Goal: Task Accomplishment & Management: Manage account settings

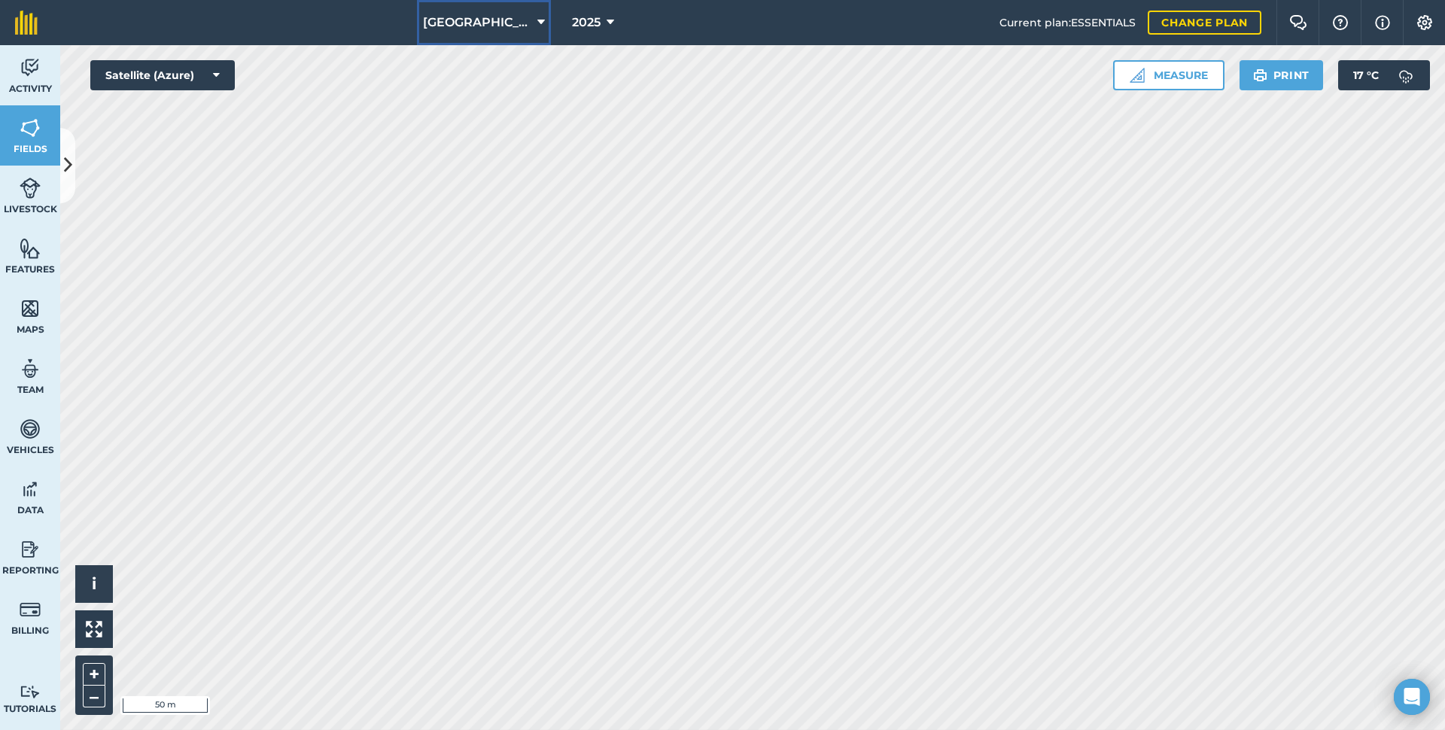
click at [538, 23] on icon at bounding box center [542, 23] width 8 height 18
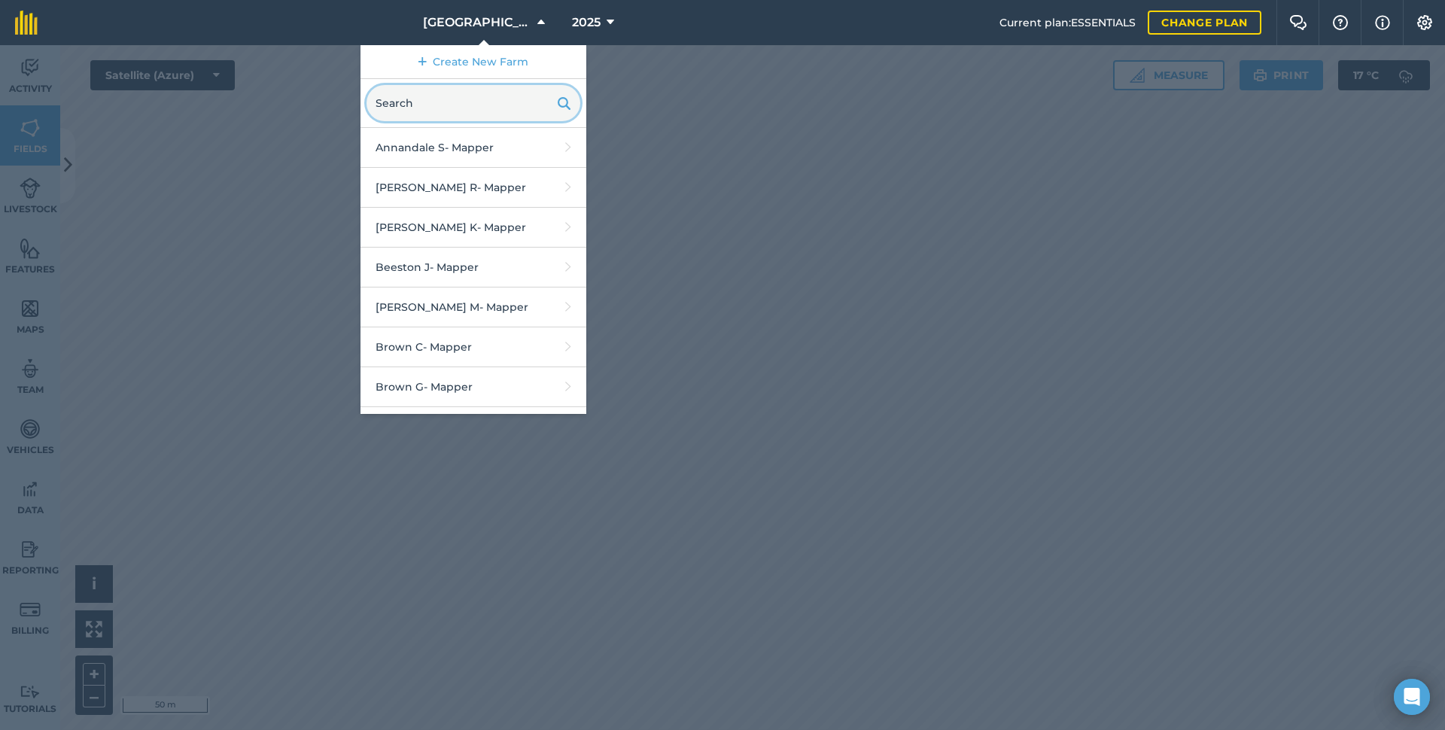
click at [477, 101] on input "text" at bounding box center [474, 103] width 214 height 36
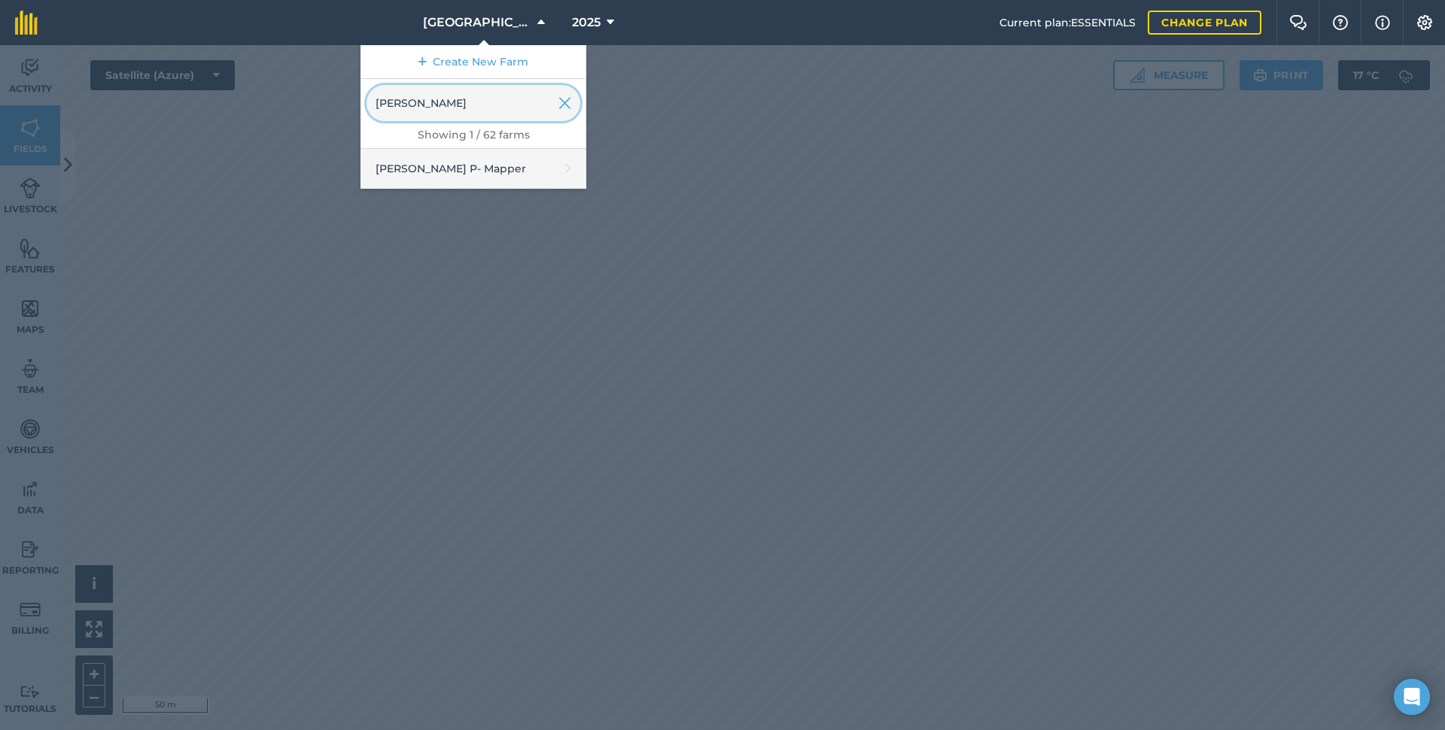
type input "[PERSON_NAME]"
click at [474, 179] on link "[PERSON_NAME] P - Mapper" at bounding box center [474, 169] width 226 height 40
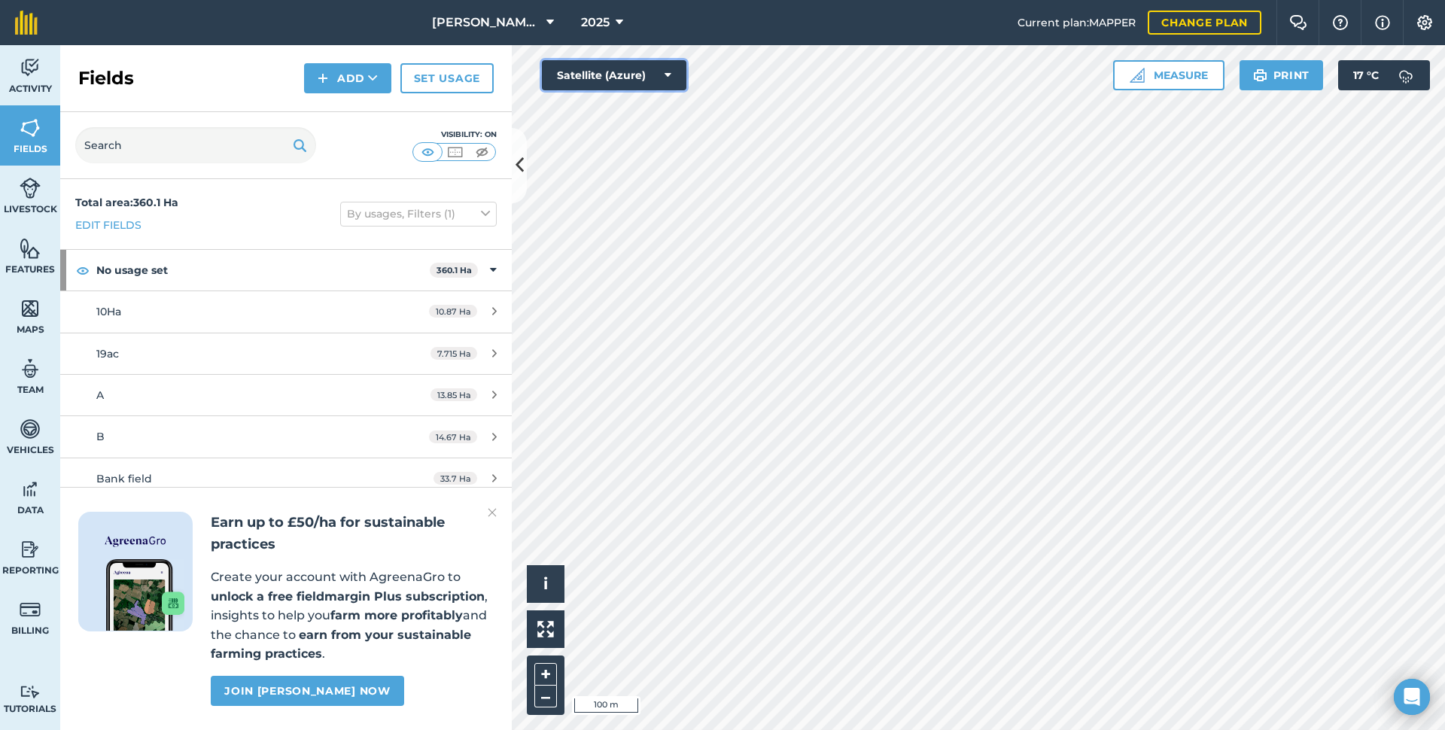
click at [614, 78] on button "Satellite (Azure)" at bounding box center [614, 75] width 145 height 30
click at [611, 107] on button "Satellite (Azure)" at bounding box center [614, 105] width 145 height 30
click at [623, 75] on button "Satellite (Azure)" at bounding box center [614, 75] width 145 height 30
click at [618, 99] on button "Satellite (Azure)" at bounding box center [614, 105] width 145 height 30
click at [626, 72] on button "Satellite (Azure)" at bounding box center [614, 75] width 145 height 30
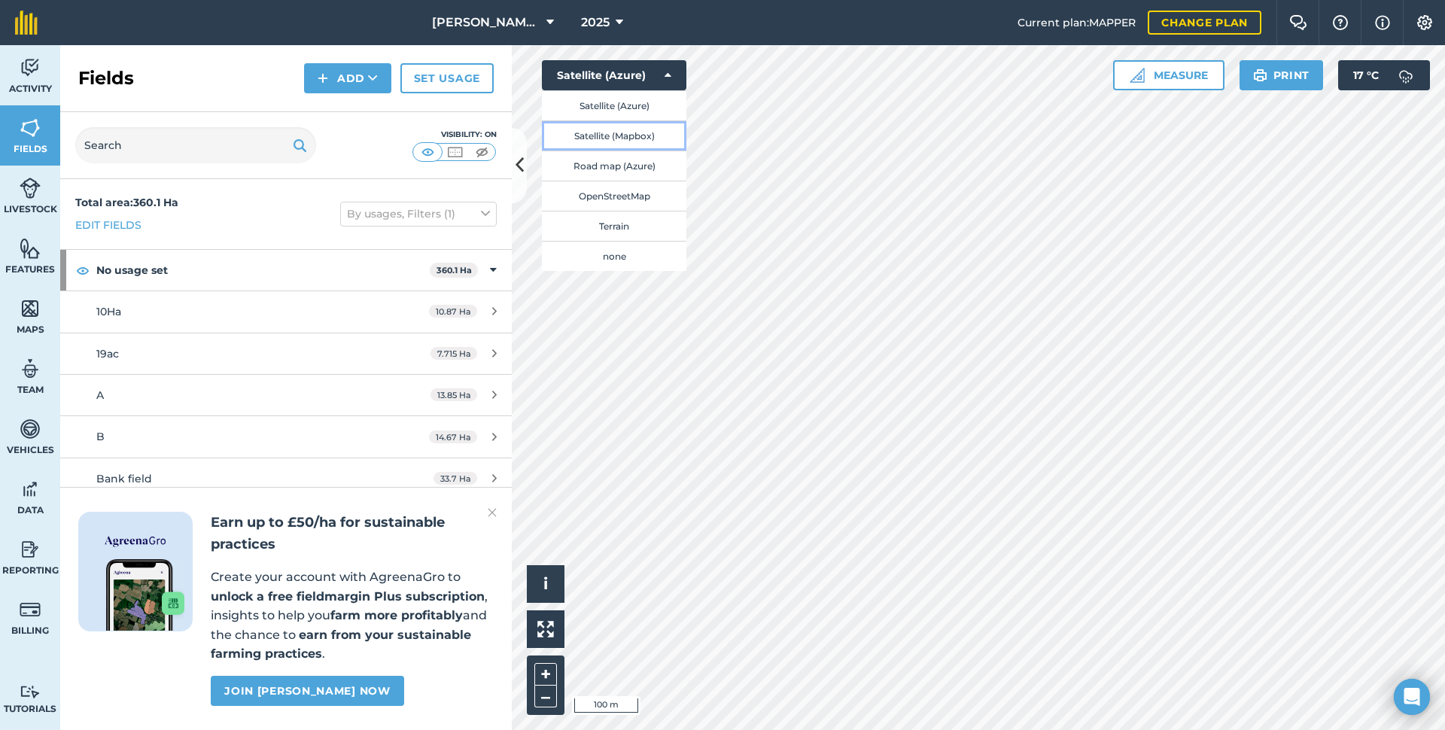
click at [620, 136] on button "Satellite (Mapbox)" at bounding box center [614, 135] width 145 height 30
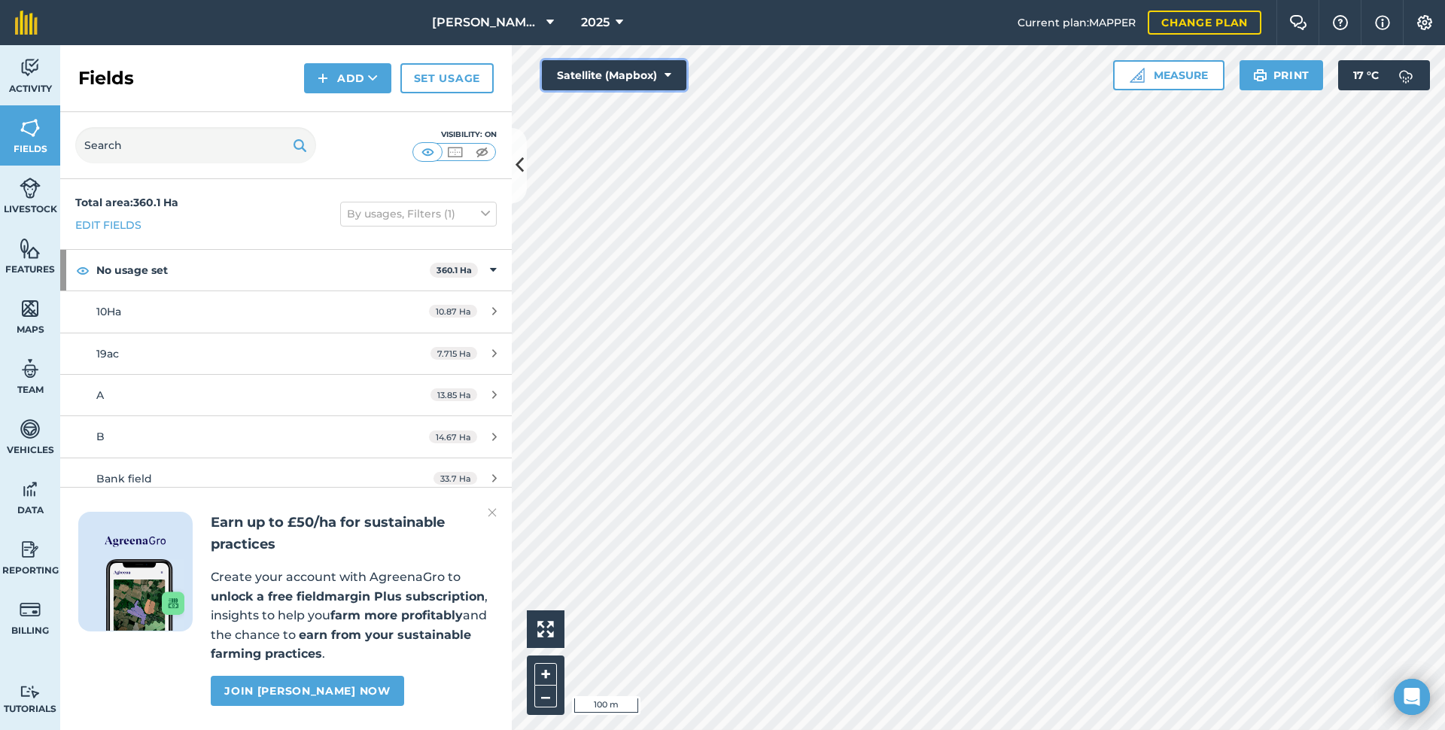
click at [617, 81] on button "Satellite (Mapbox)" at bounding box center [614, 75] width 145 height 30
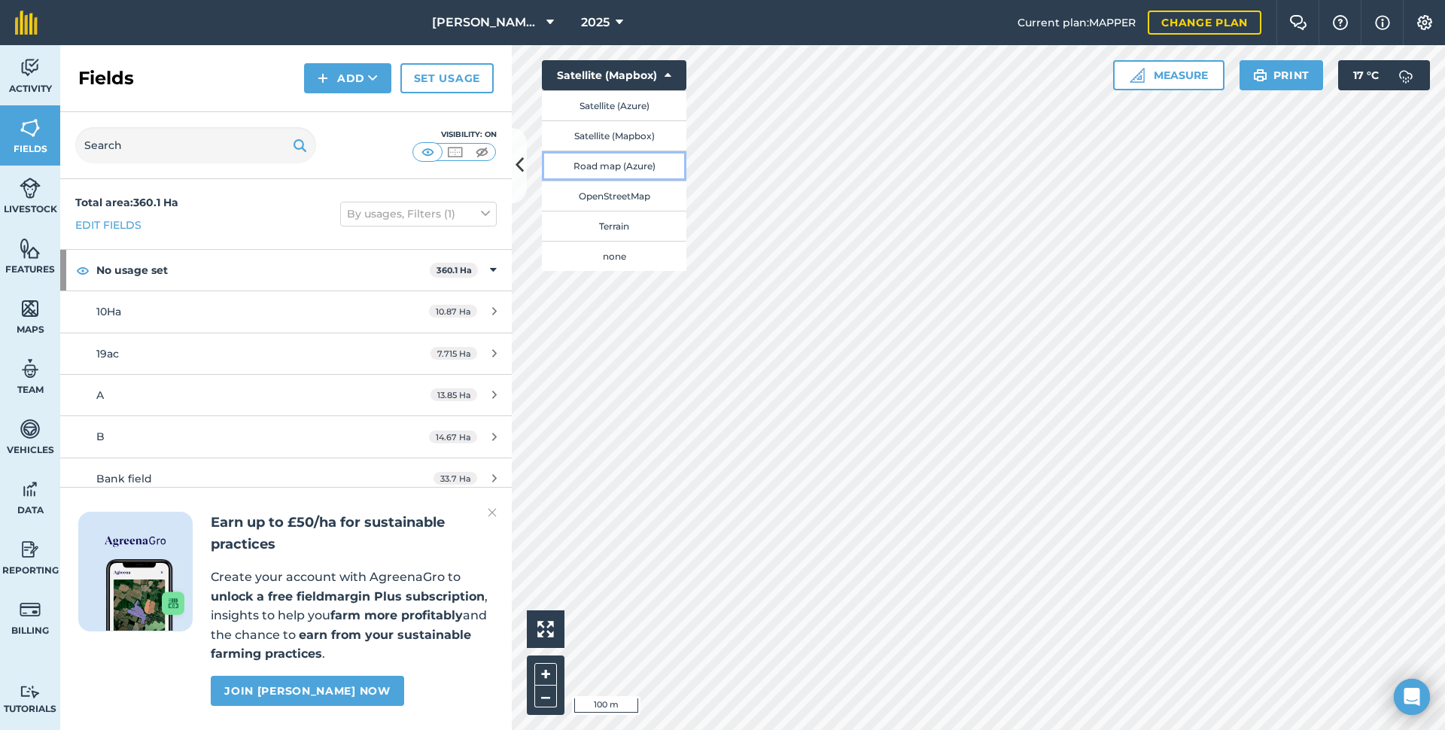
click at [617, 162] on button "Road map (Azure)" at bounding box center [614, 166] width 145 height 30
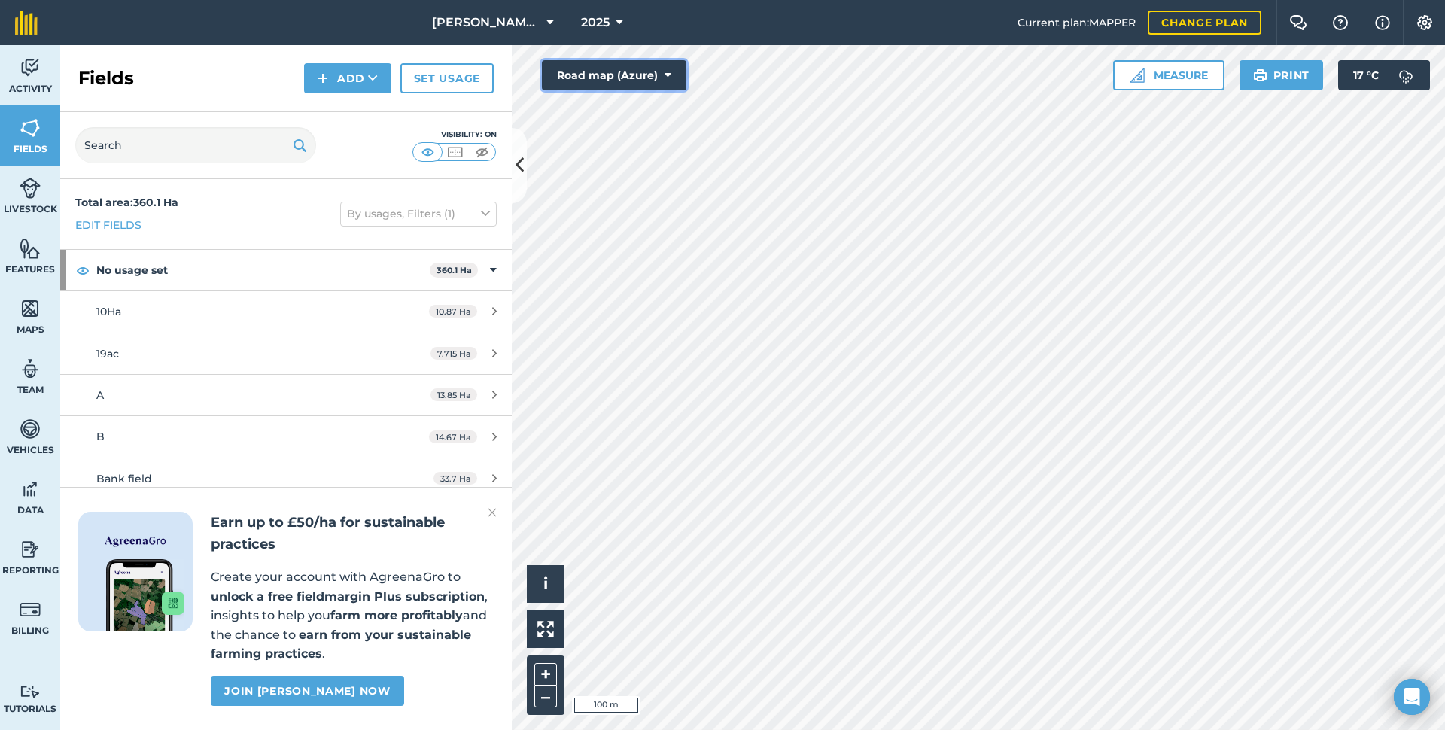
click at [628, 85] on button "Road map (Azure)" at bounding box center [614, 75] width 145 height 30
click at [624, 103] on button "Satellite (Azure)" at bounding box center [614, 105] width 145 height 30
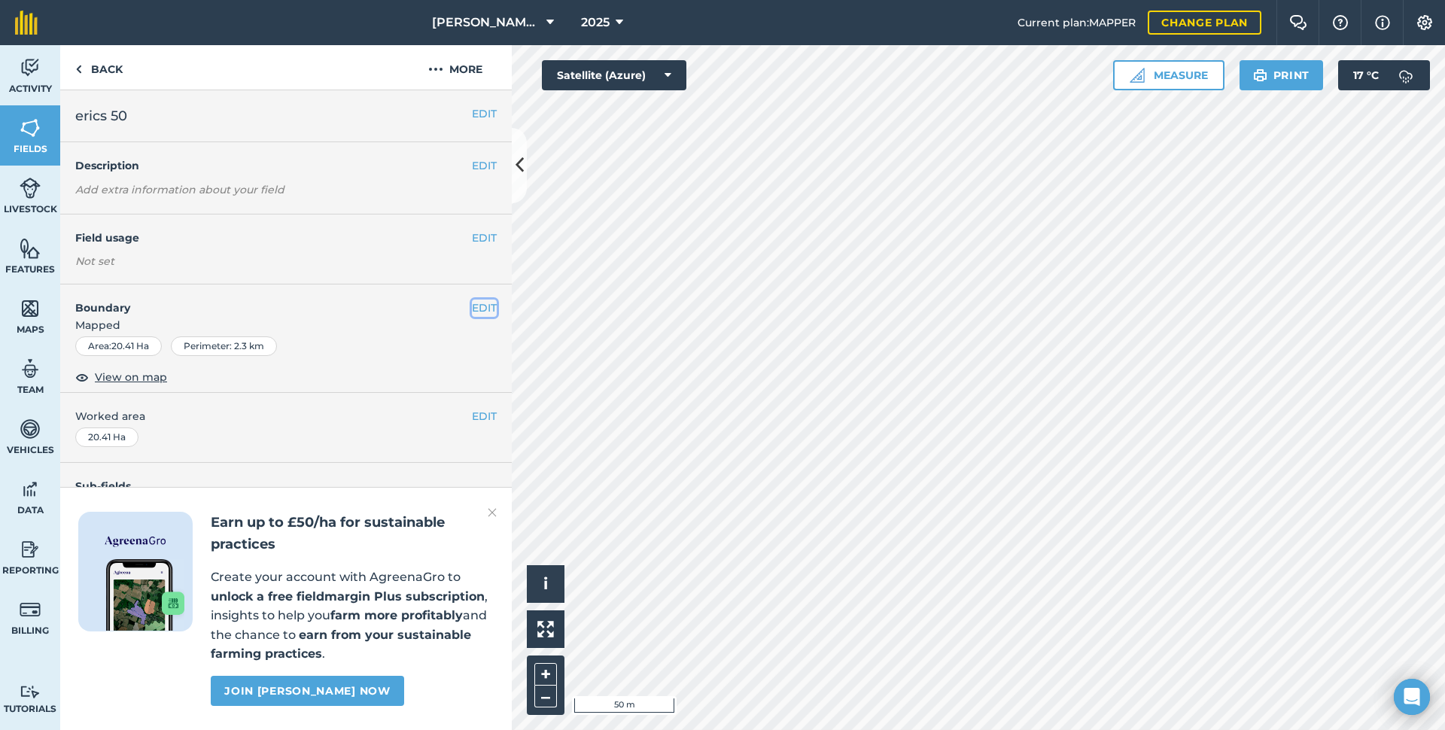
click at [480, 306] on button "EDIT" at bounding box center [484, 308] width 25 height 17
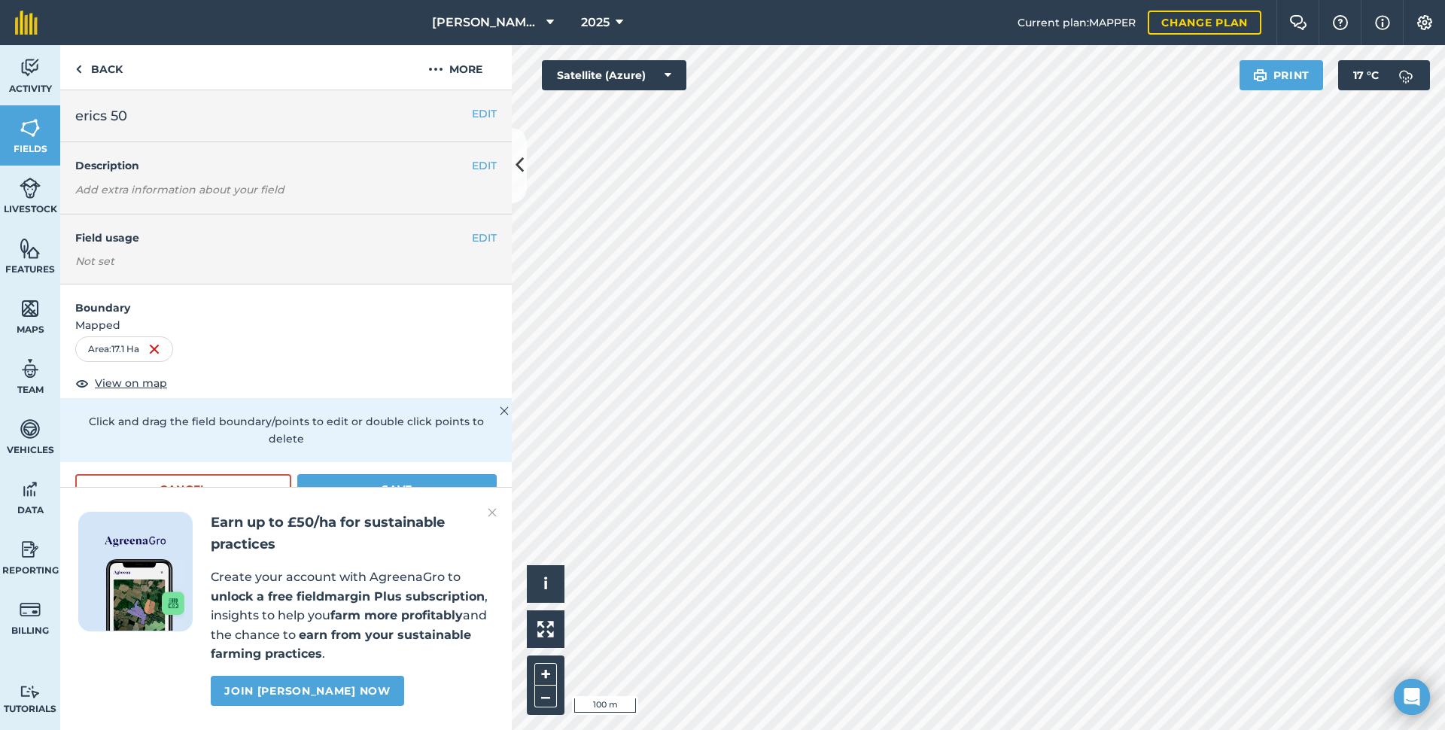
click at [492, 514] on img at bounding box center [492, 513] width 9 height 18
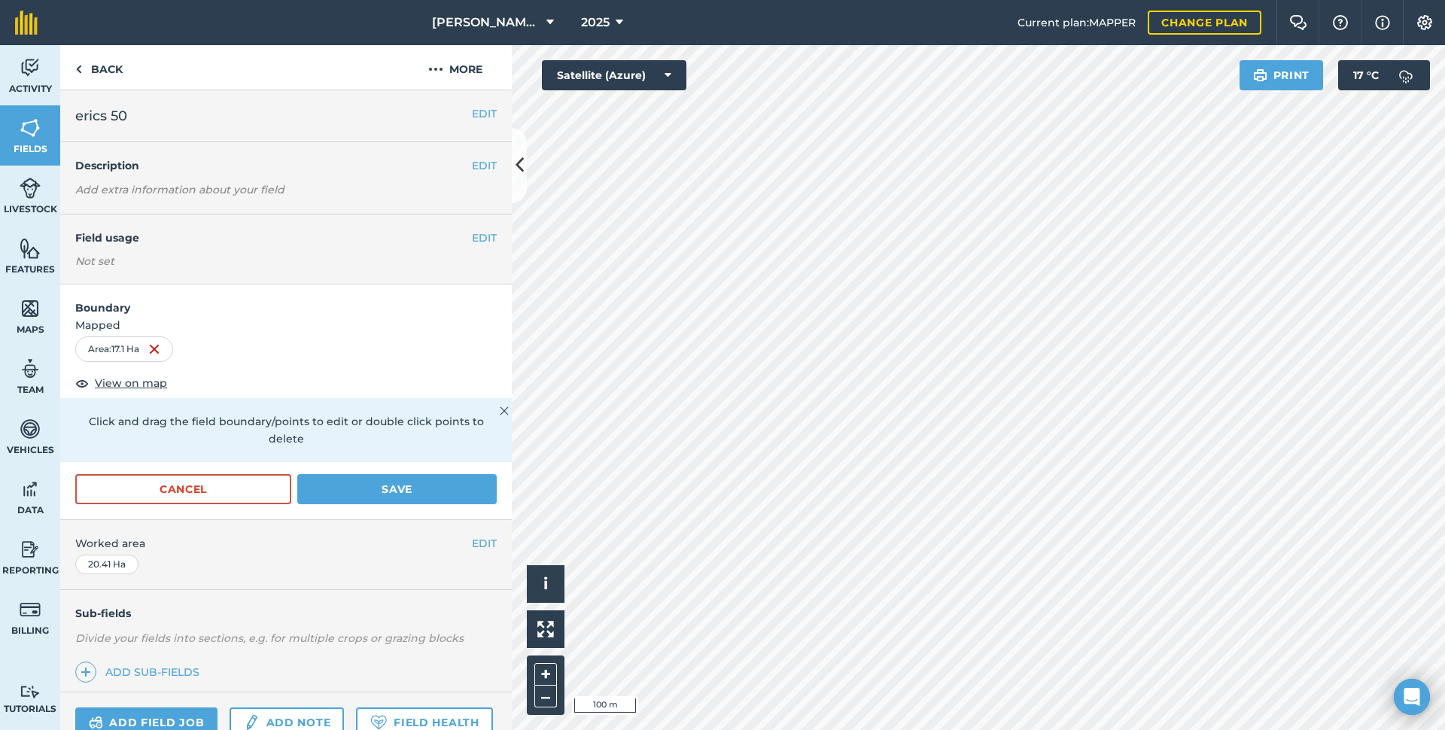
click at [143, 108] on h2 "erics 50" at bounding box center [273, 115] width 397 height 21
click at [472, 114] on button "EDIT" at bounding box center [484, 113] width 25 height 17
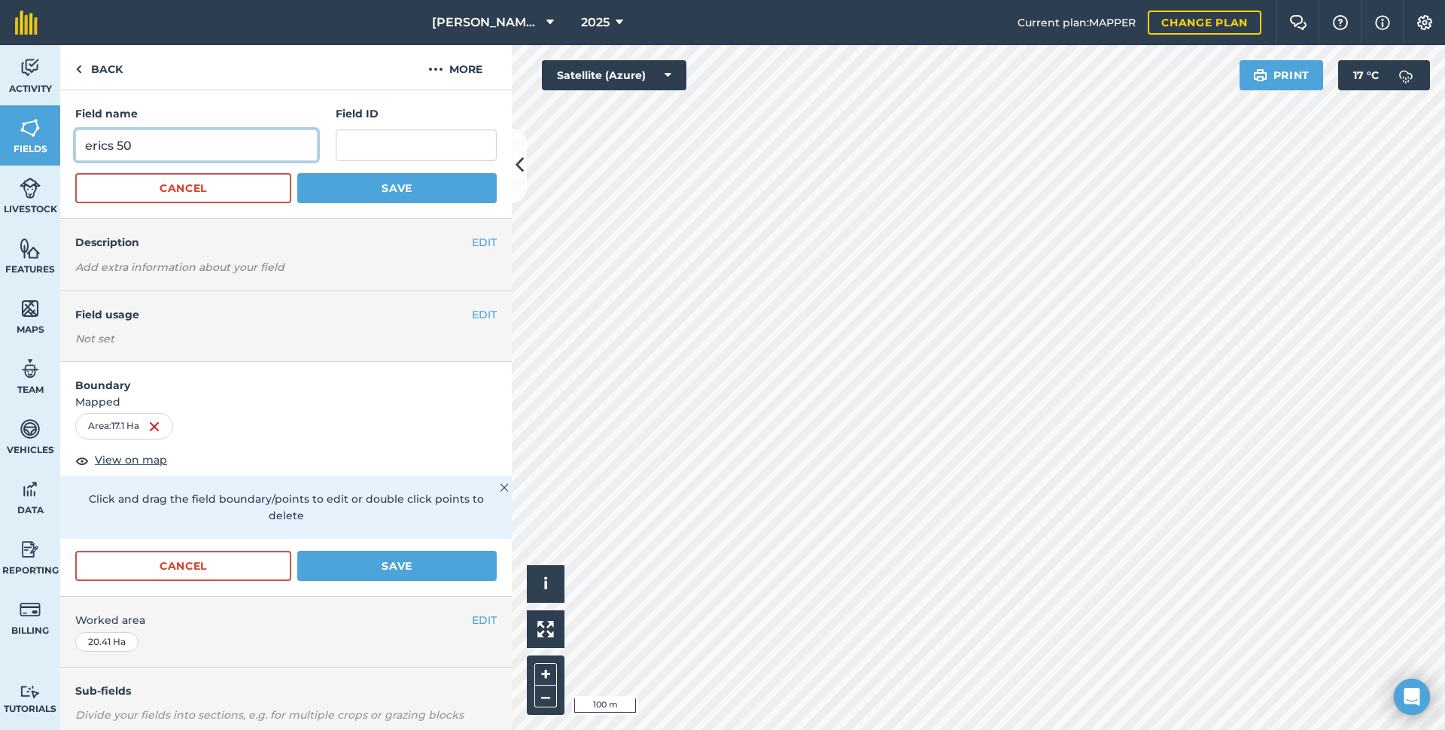
click at [202, 157] on input "erics 50" at bounding box center [196, 145] width 242 height 32
type input "erics 42"
click at [376, 195] on button "Save" at bounding box center [396, 188] width 199 height 30
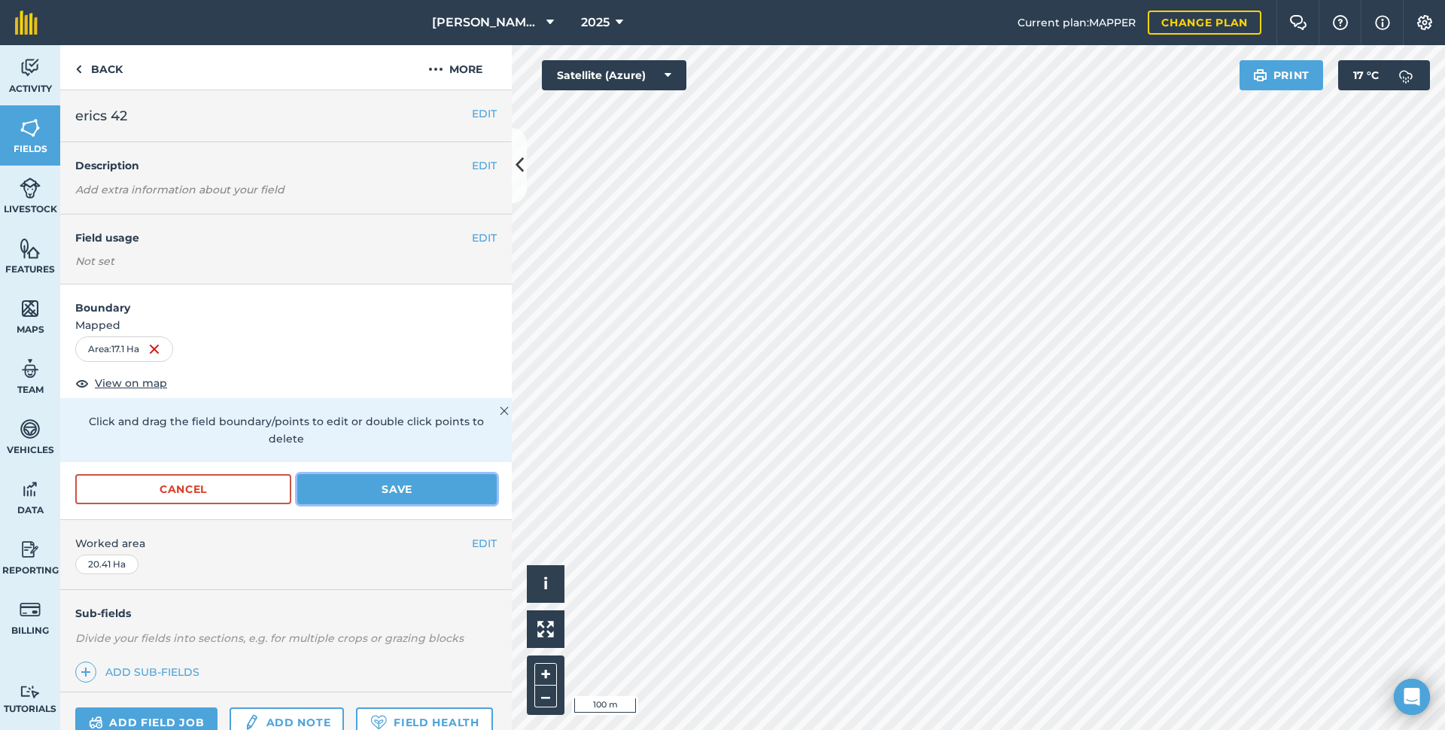
click at [393, 483] on button "Save" at bounding box center [396, 489] width 199 height 30
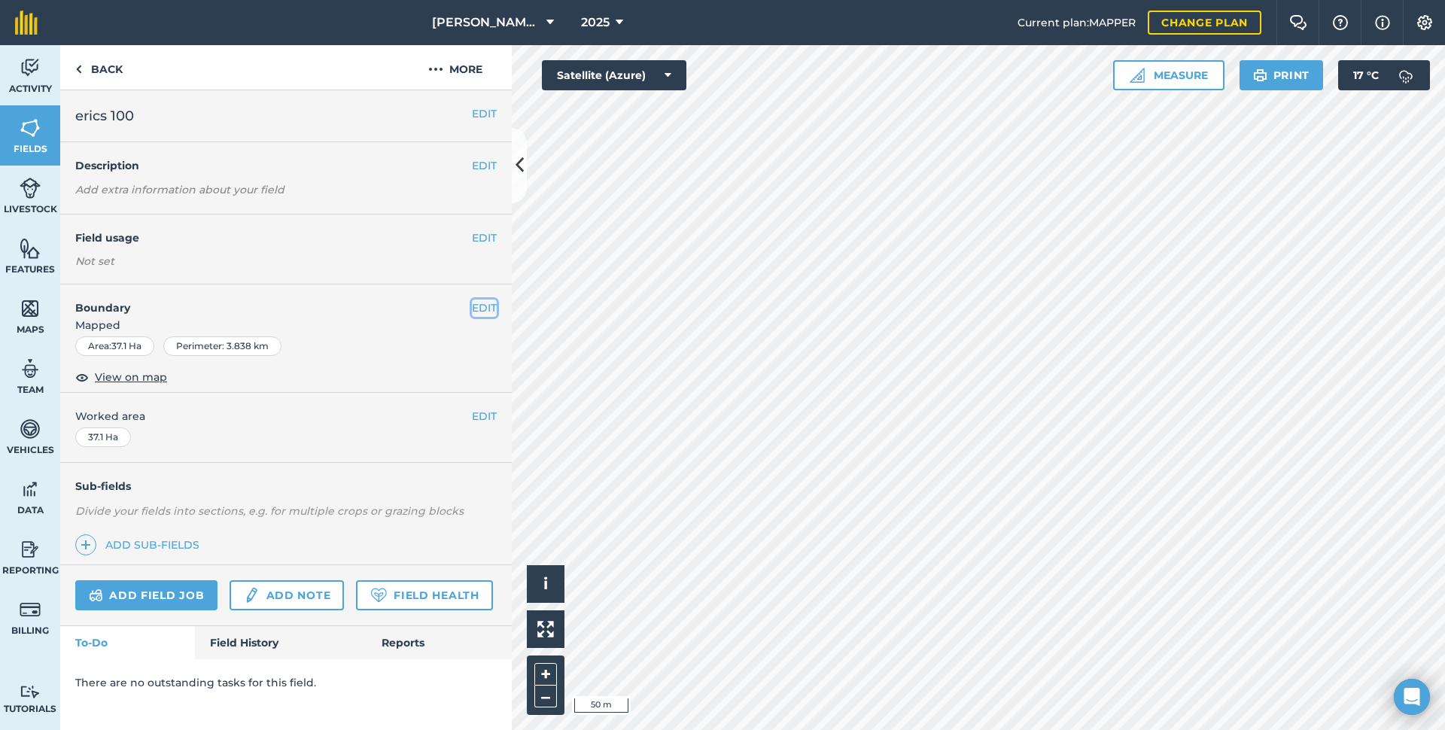
click at [486, 307] on button "EDIT" at bounding box center [484, 308] width 25 height 17
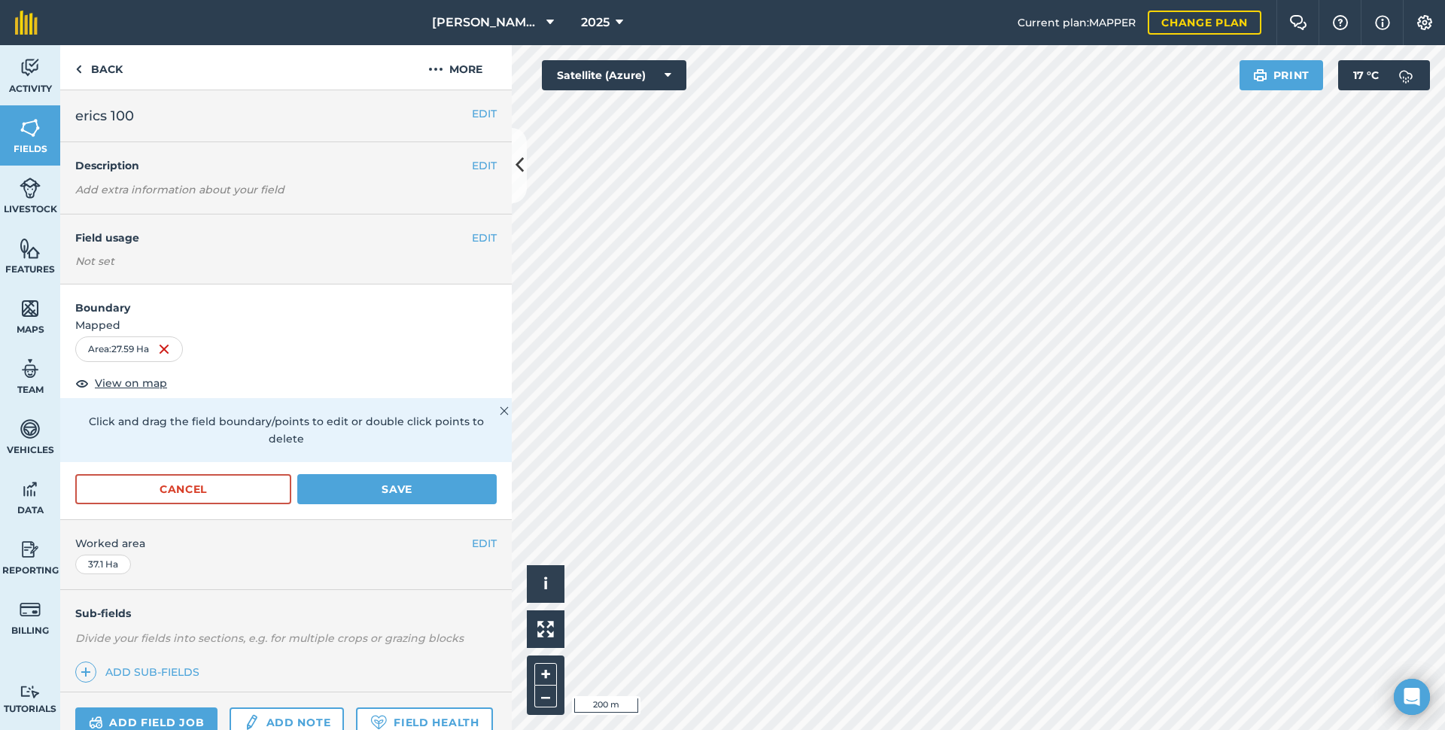
click at [500, 413] on img at bounding box center [504, 411] width 9 height 18
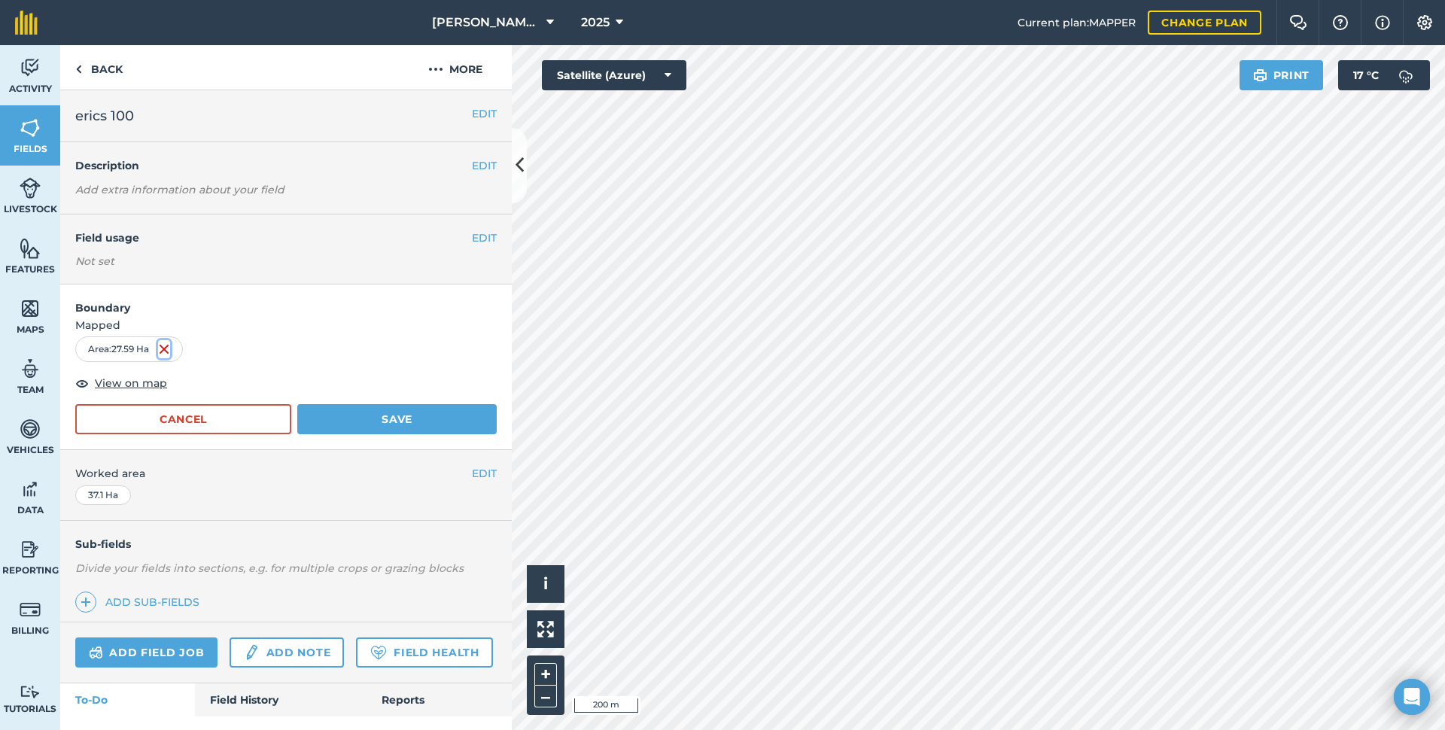
click at [166, 349] on img at bounding box center [164, 349] width 12 height 18
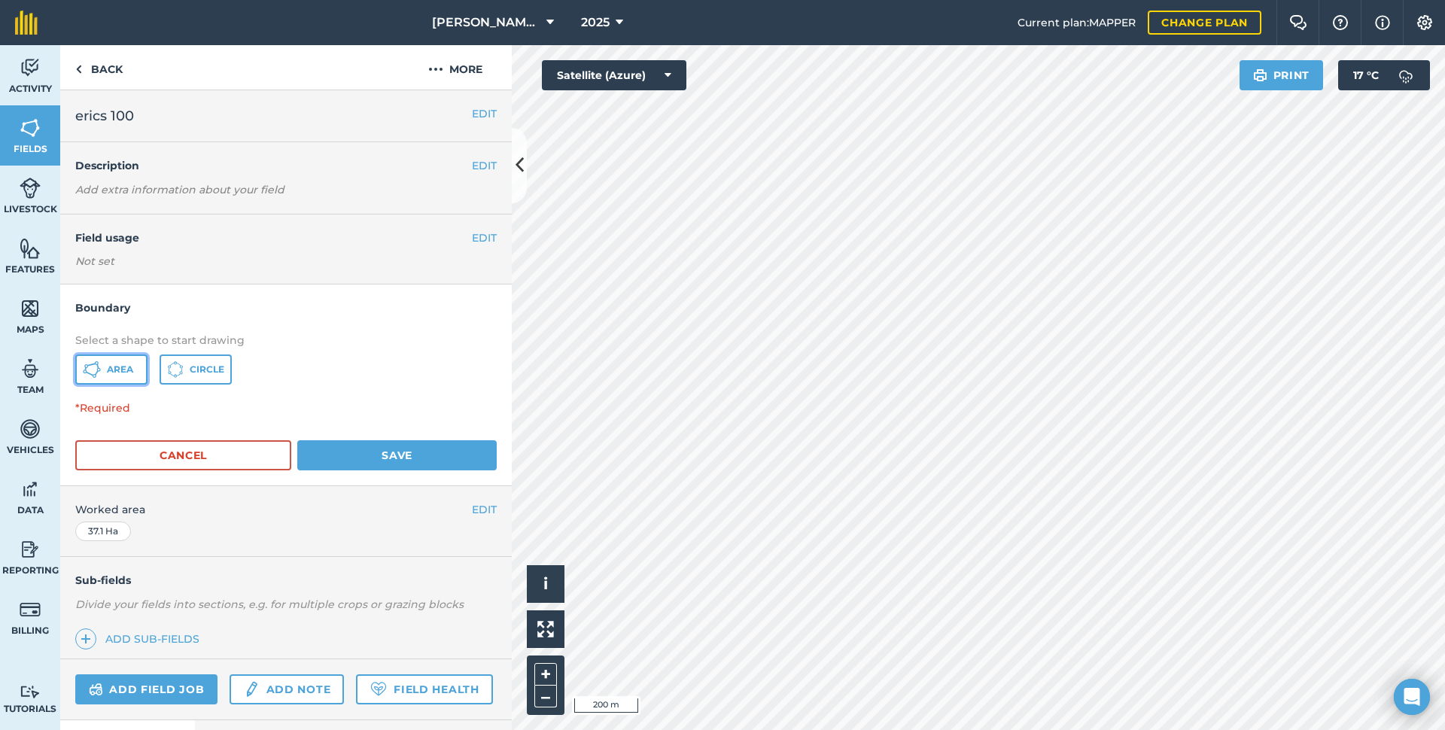
click at [103, 368] on button "Area" at bounding box center [111, 370] width 72 height 30
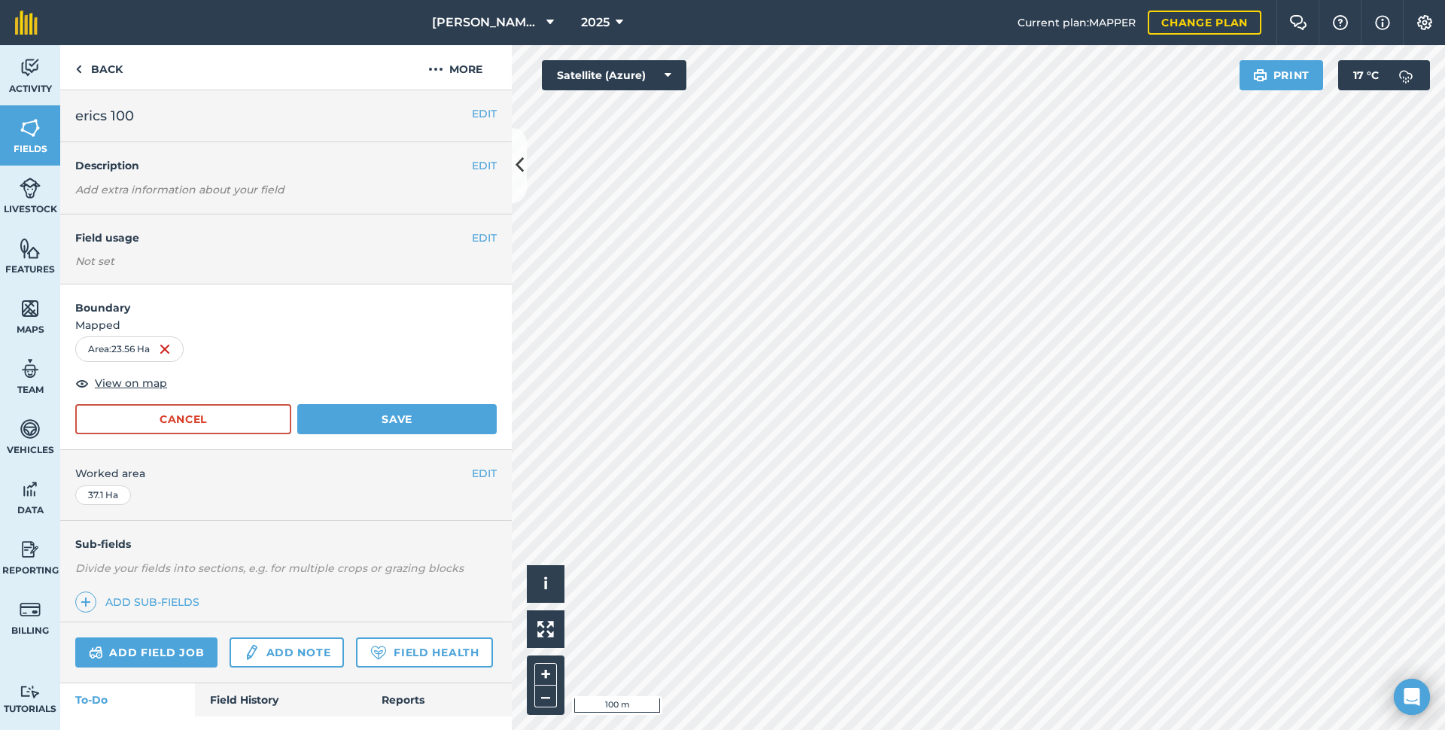
click at [134, 116] on span "erics 100" at bounding box center [104, 115] width 59 height 21
click at [477, 114] on button "EDIT" at bounding box center [484, 113] width 25 height 17
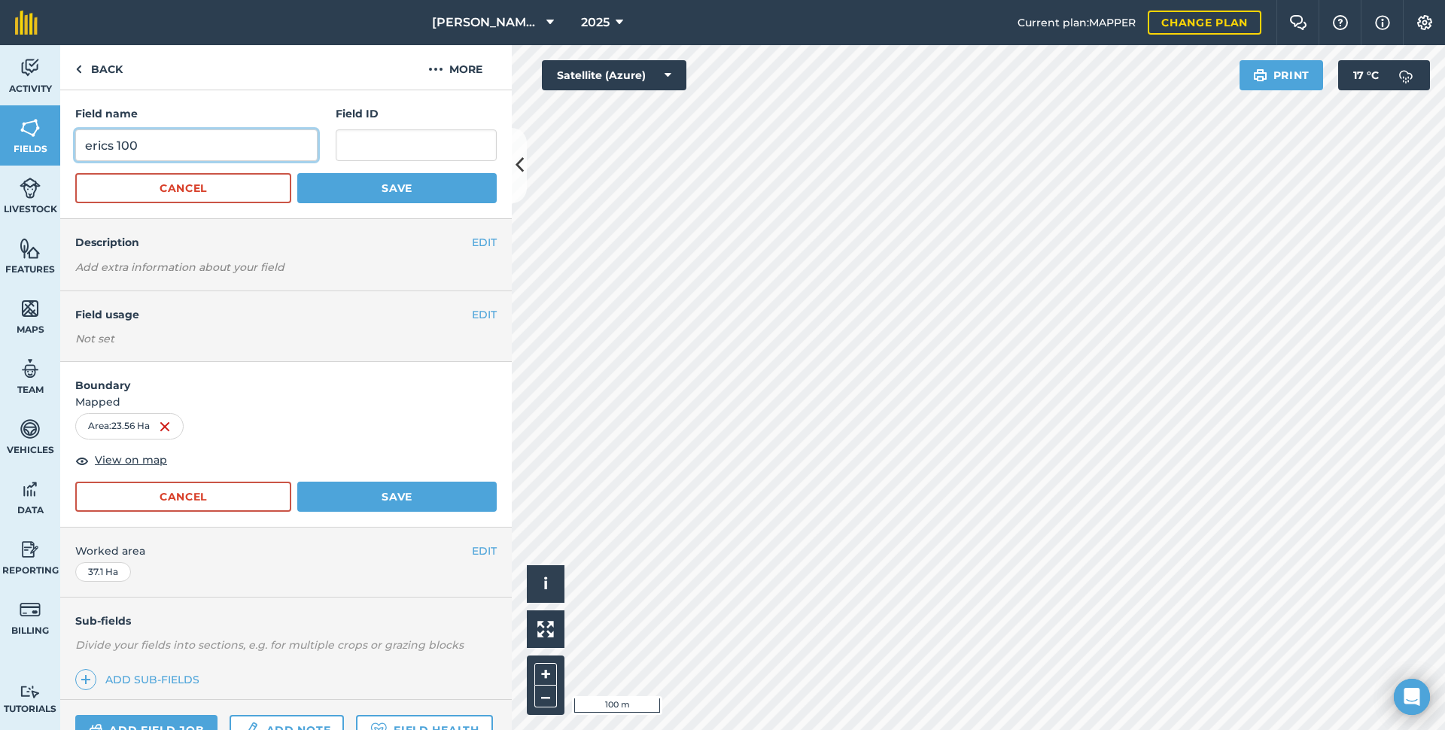
click at [147, 145] on input "erics 100" at bounding box center [196, 145] width 242 height 32
type input "erics 58"
click at [388, 188] on button "Save" at bounding box center [396, 188] width 199 height 30
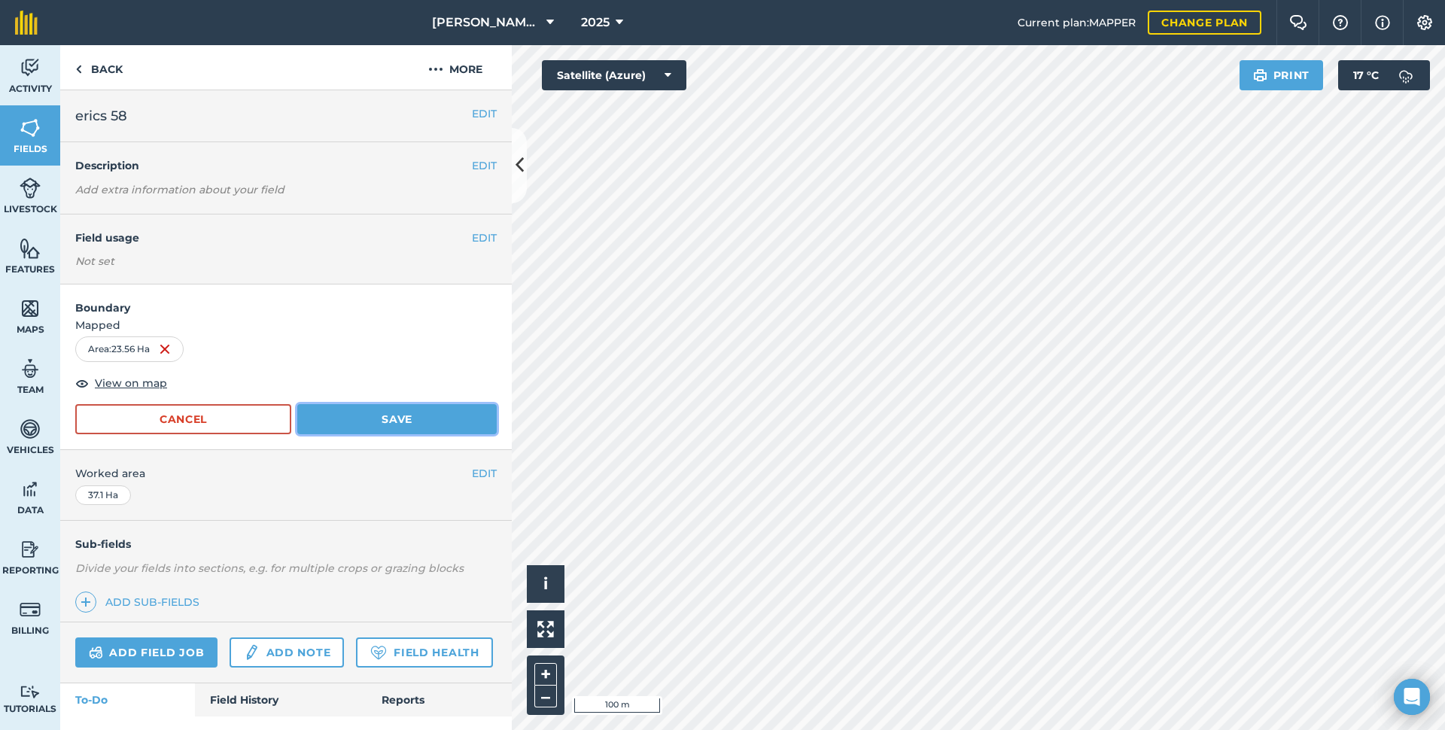
click at [373, 422] on button "Save" at bounding box center [396, 419] width 199 height 30
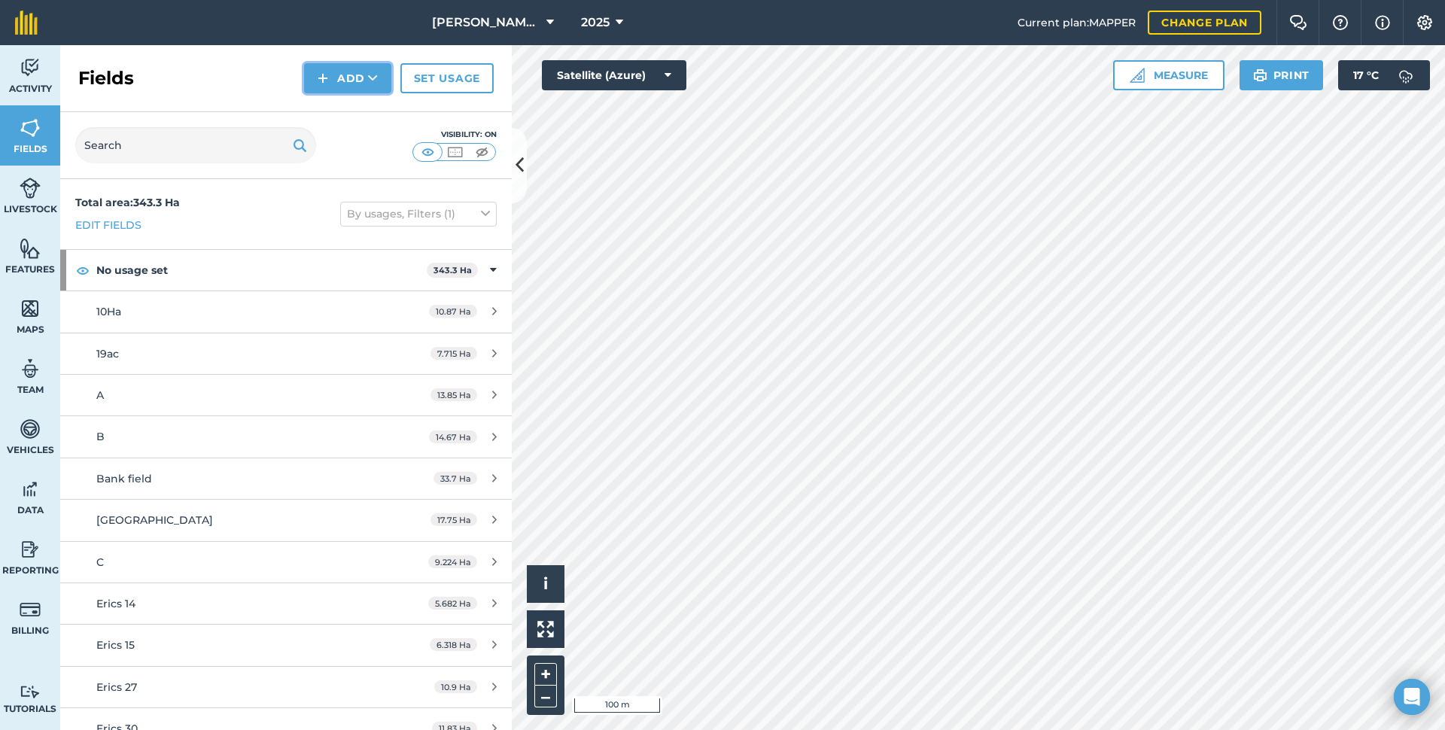
click at [327, 79] on img at bounding box center [323, 78] width 11 height 18
click at [340, 113] on link "Draw" at bounding box center [347, 112] width 83 height 33
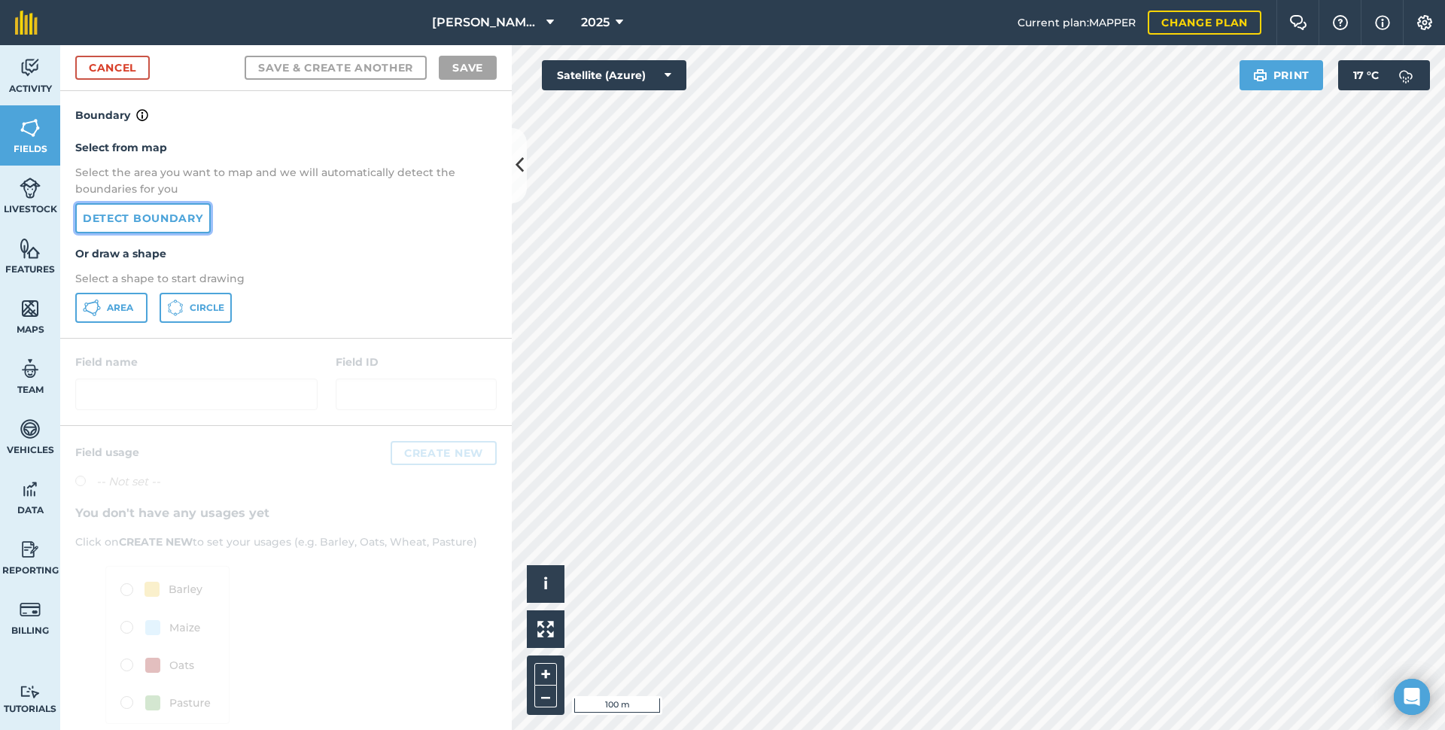
click at [145, 223] on link "Detect boundary" at bounding box center [143, 218] width 136 height 30
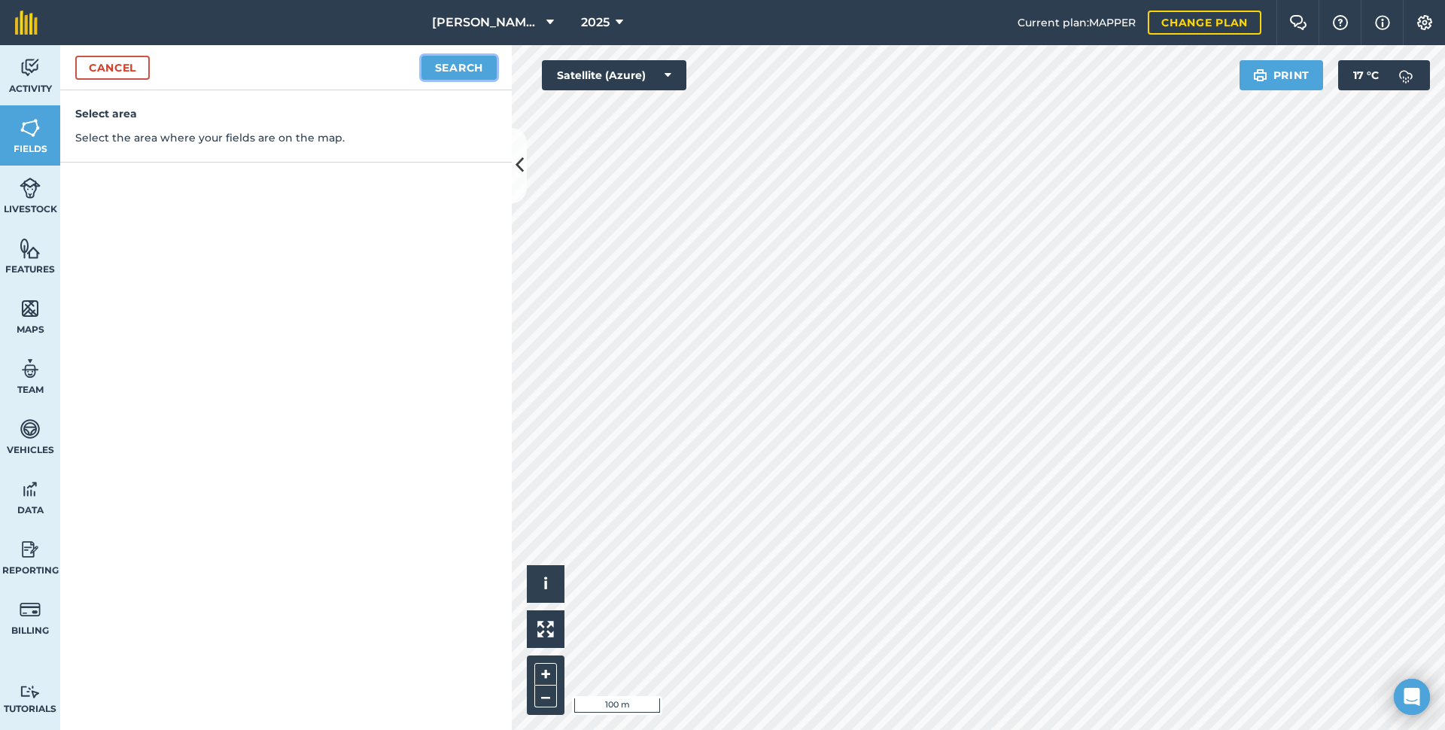
click at [457, 71] on button "Search" at bounding box center [459, 68] width 75 height 24
click at [413, 68] on button "Continue to edit boundaries" at bounding box center [383, 68] width 227 height 24
click at [1128, 34] on div "[PERSON_NAME] P 2025 Current plan : MAPPER Change plan Farm Chat Help Info Sett…" at bounding box center [722, 365] width 1445 height 730
